Goal: Information Seeking & Learning: Learn about a topic

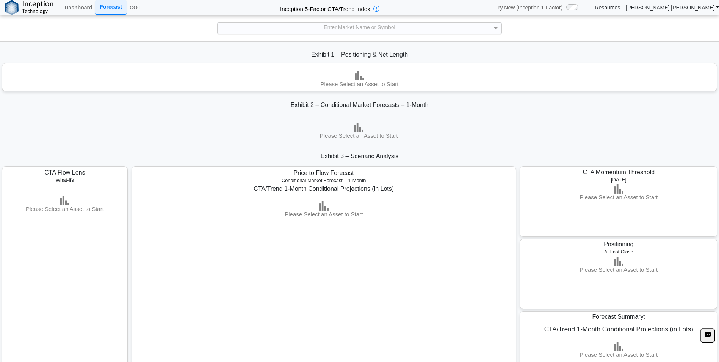
click at [372, 29] on div "Enter Market Name or Symbol" at bounding box center [360, 28] width 284 height 11
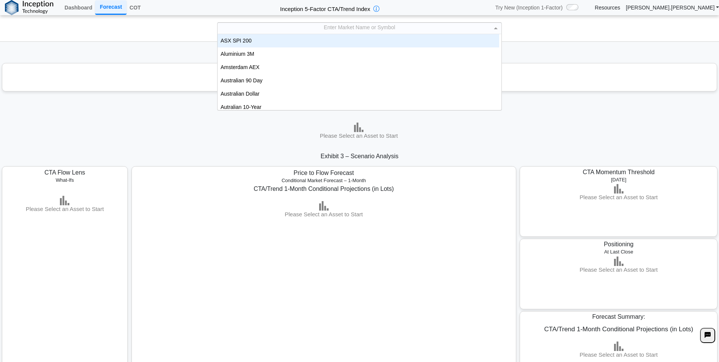
scroll to position [6, 6]
type input "***"
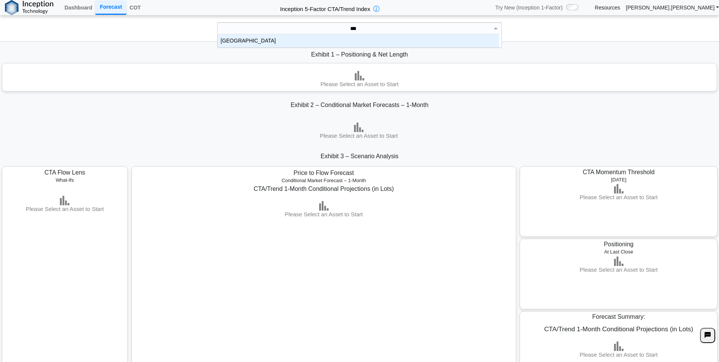
click at [364, 41] on div "[GEOGRAPHIC_DATA]" at bounding box center [359, 40] width 282 height 13
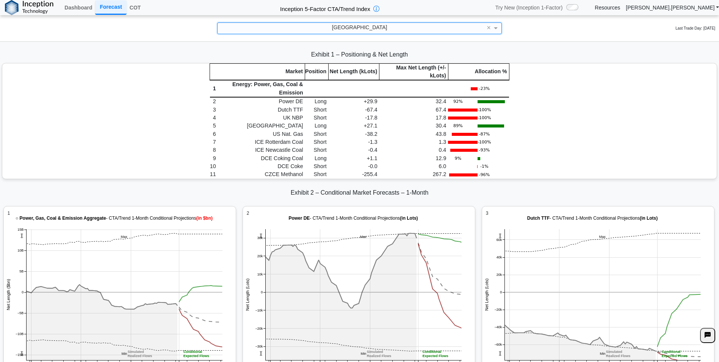
scroll to position [0, 0]
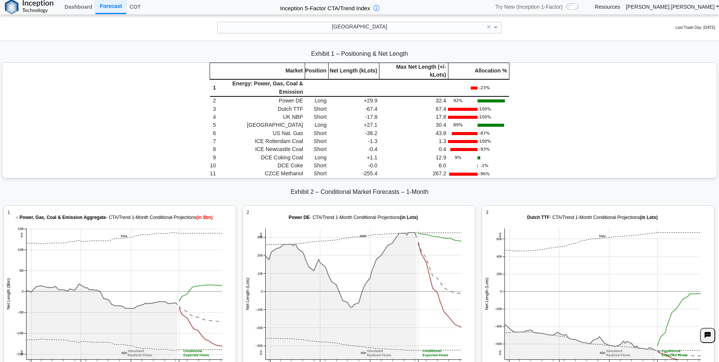
scroll to position [1062, 0]
